Goal: Task Accomplishment & Management: Manage account settings

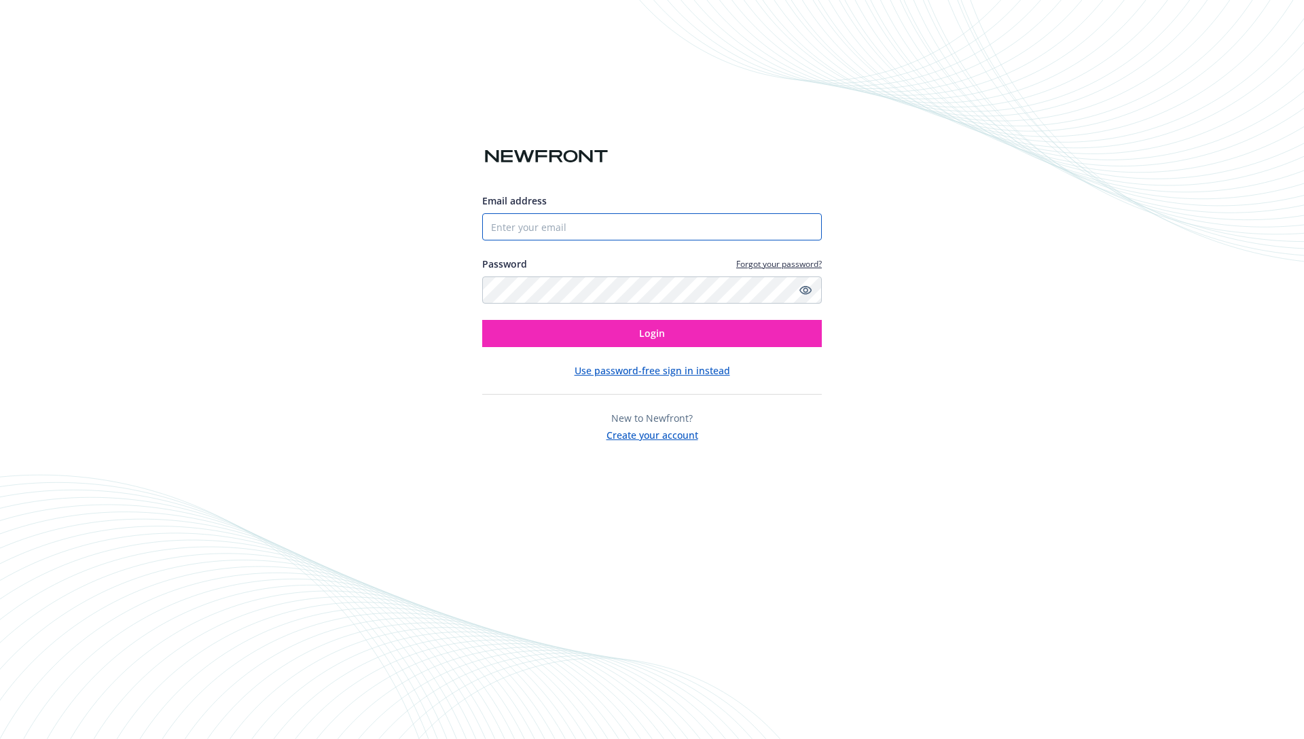
click at [540, 229] on input "Email address" at bounding box center [652, 226] width 340 height 27
type input "[EMAIL_ADDRESS][DOMAIN_NAME]"
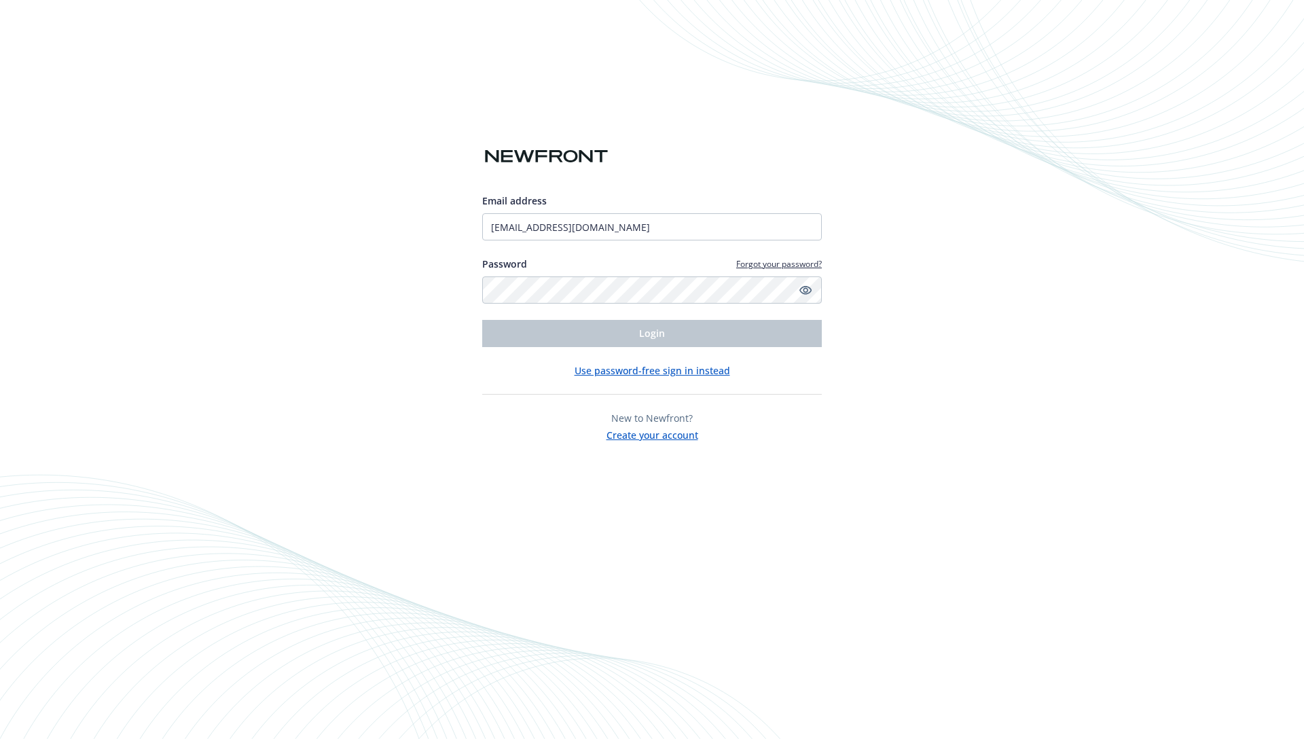
click at [673, 369] on button "Use password-free sign in instead" at bounding box center [653, 370] width 156 height 14
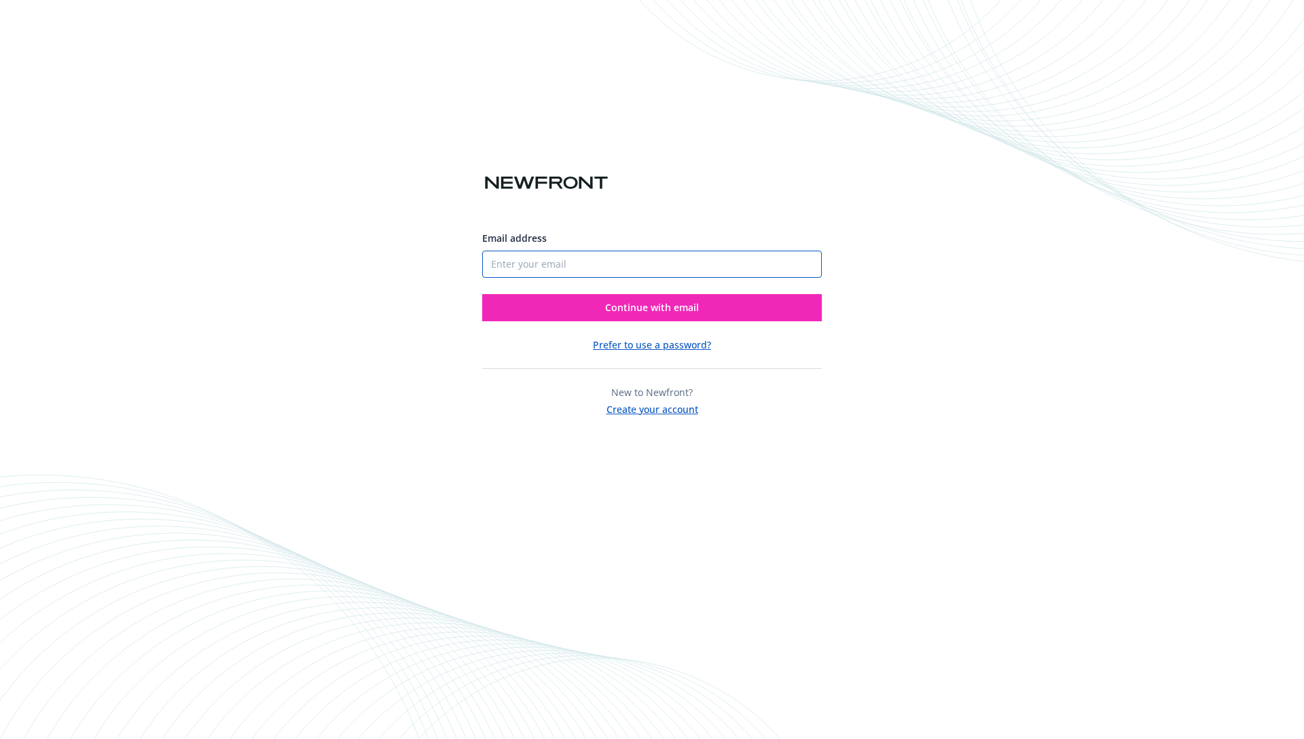
click at [539, 260] on input "Email address" at bounding box center [652, 264] width 340 height 27
type input "[EMAIL_ADDRESS][DOMAIN_NAME]"
click at [632, 315] on button "Continue with email" at bounding box center [652, 307] width 340 height 27
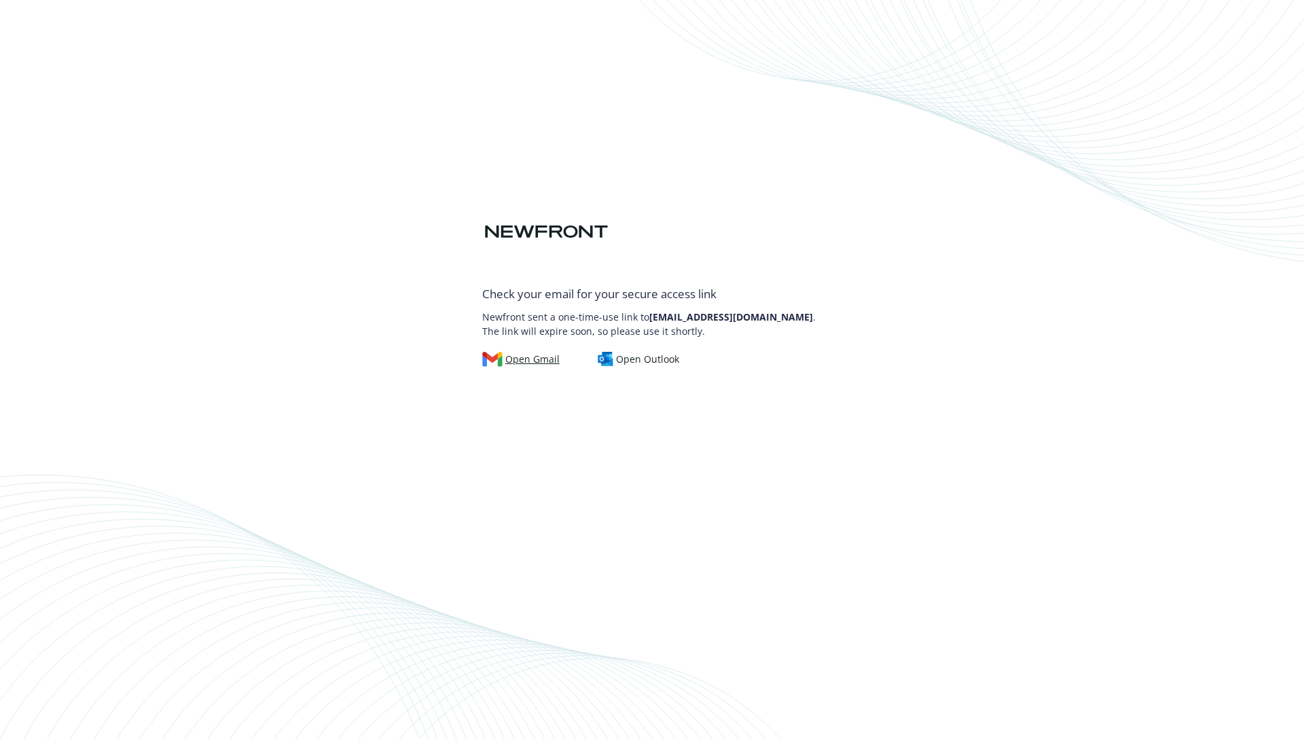
click at [531, 363] on div "Open Gmail" at bounding box center [520, 359] width 77 height 15
click at [528, 361] on div "Open Gmail" at bounding box center [520, 359] width 77 height 15
